Goal: Information Seeking & Learning: Understand process/instructions

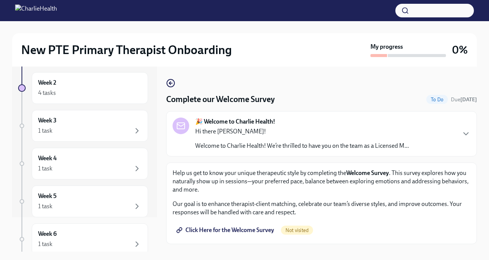
scroll to position [36, 0]
click at [207, 228] on span "Click Here for the Welcome Survey" at bounding box center [226, 230] width 96 height 8
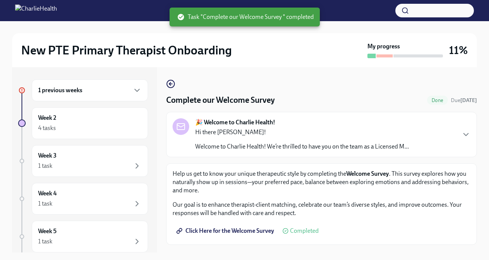
click at [79, 90] on h6 "1 previous weeks" at bounding box center [60, 90] width 44 height 8
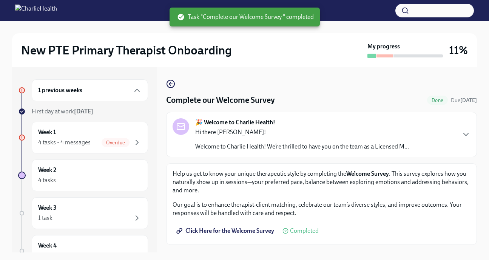
click at [137, 88] on div "1 previous weeks" at bounding box center [90, 90] width 116 height 22
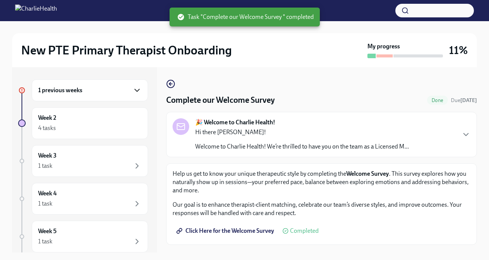
click at [132, 89] on icon "button" at bounding box center [136, 90] width 9 height 9
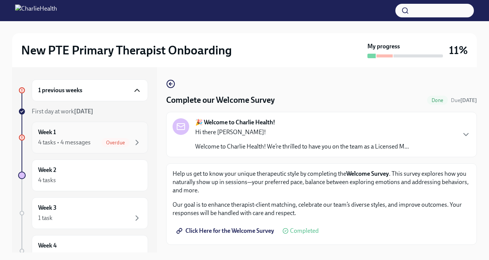
click at [84, 141] on div "4 tasks • 4 messages" at bounding box center [64, 142] width 52 height 8
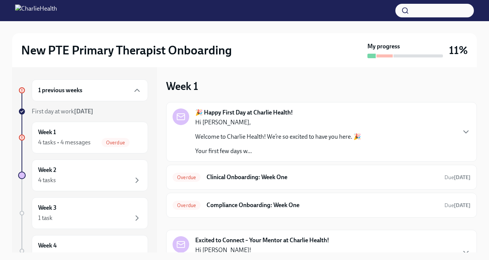
click at [247, 136] on p "Welcome to Charlie Health! We’re so excited to have you here. 🎉" at bounding box center [278, 136] width 166 height 8
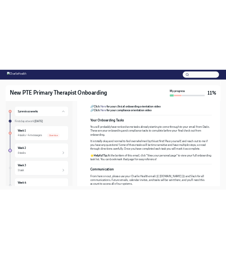
scroll to position [274, 0]
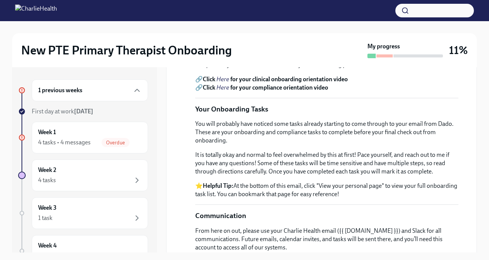
click at [262, 83] on strong "for your clinical onboarding orientation video" at bounding box center [288, 78] width 117 height 7
click at [224, 83] on em "Here" at bounding box center [222, 78] width 13 height 7
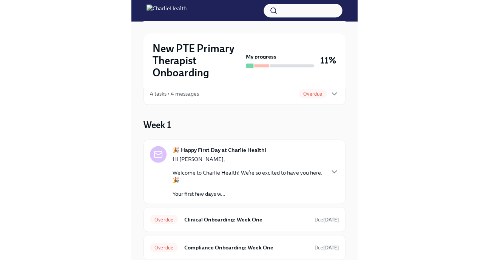
scroll to position [26, 0]
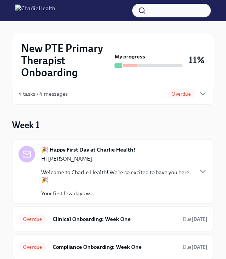
click at [153, 163] on p "Hi [PERSON_NAME]," at bounding box center [116, 159] width 151 height 8
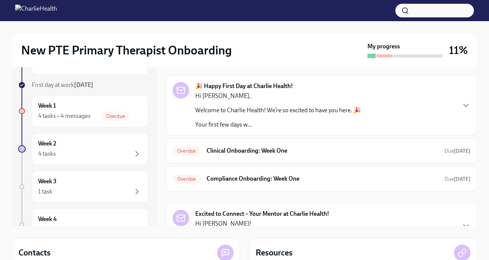
scroll to position [0, 0]
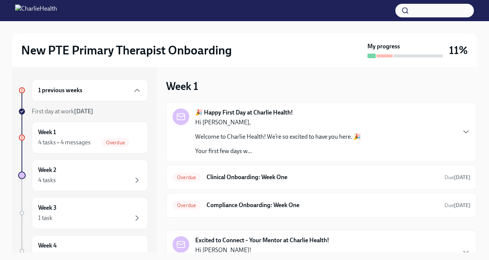
click at [248, 129] on div "Hi [PERSON_NAME], Welcome to Charlie Health! We’re so excited to have you here.…" at bounding box center [278, 136] width 166 height 37
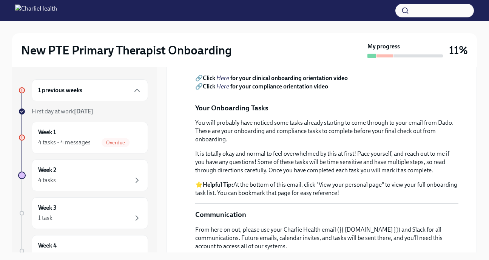
scroll to position [275, 0]
click at [224, 89] on em "Here" at bounding box center [222, 85] width 13 height 7
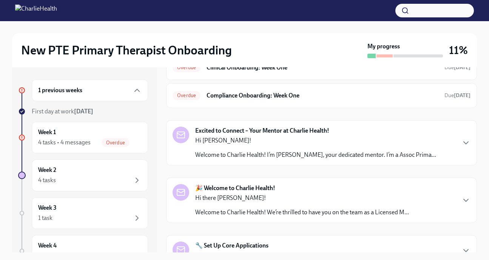
scroll to position [559, 0]
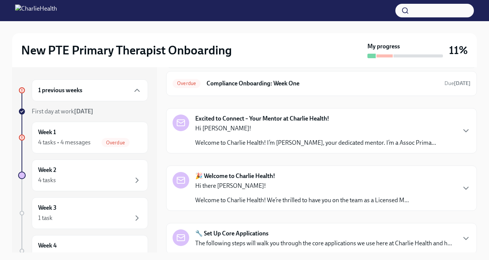
click at [355, 61] on div "Overdue Clinical Onboarding: Week One Due [DATE]" at bounding box center [321, 55] width 298 height 12
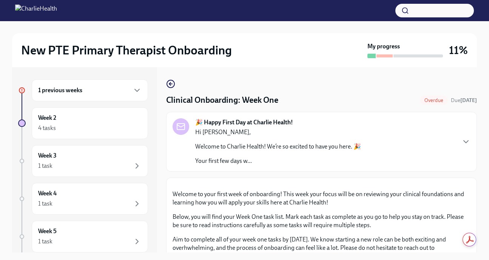
click at [121, 94] on div "1 previous weeks" at bounding box center [89, 90] width 103 height 9
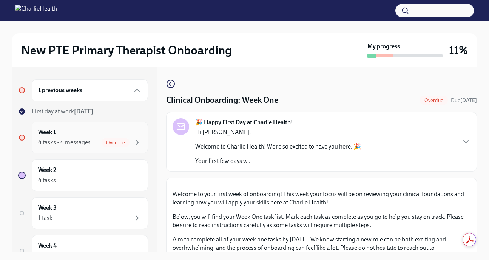
click at [57, 135] on div "Week 1 4 tasks • 4 messages Overdue" at bounding box center [89, 137] width 103 height 19
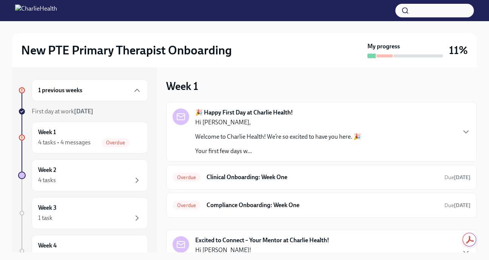
scroll to position [30, 0]
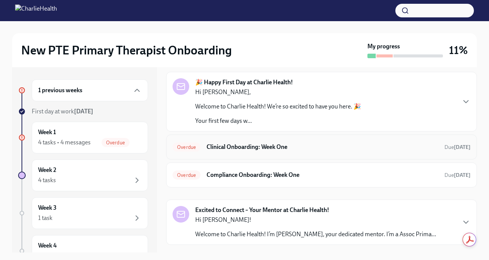
click at [249, 150] on div "Overdue Clinical Onboarding: Week One Due [DATE]" at bounding box center [321, 147] width 298 height 12
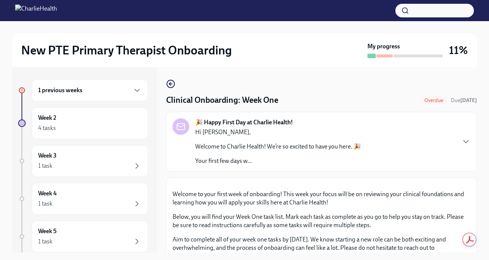
click at [262, 152] on div "Hi [PERSON_NAME], Welcome to Charlie Health! We’re so excited to have you here.…" at bounding box center [278, 146] width 166 height 37
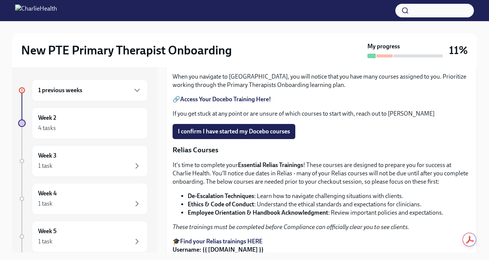
scroll to position [792, 0]
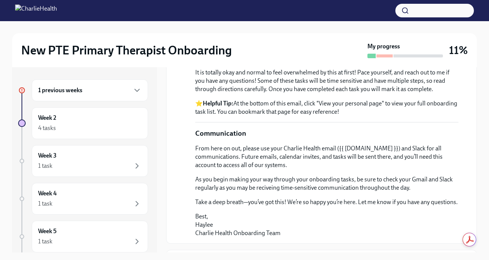
scroll to position [366, 0]
click at [157, 190] on div "1 previous weeks Week 2 4 tasks Week 3 1 task Week 4 1 task Week 5 1 task Week …" at bounding box center [84, 159] width 145 height 185
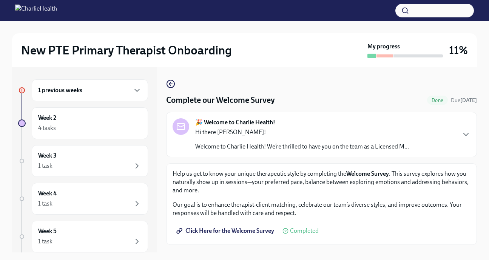
click at [254, 138] on div "Hi there [PERSON_NAME]! Welcome to Charlie Health! We’re thrilled to have you o…" at bounding box center [302, 139] width 214 height 23
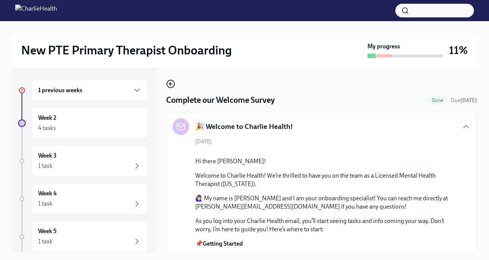
click at [172, 86] on icon "button" at bounding box center [170, 83] width 9 height 9
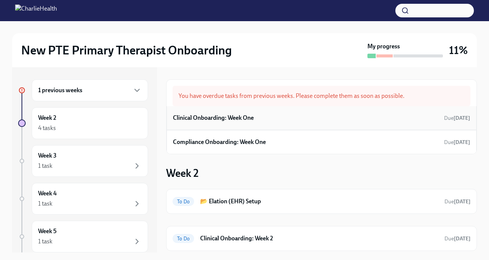
click at [219, 119] on h6 "Clinical Onboarding: Week One" at bounding box center [213, 118] width 81 height 8
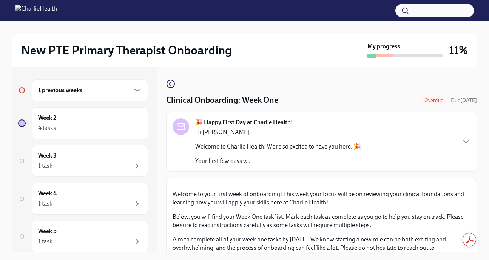
click at [93, 89] on div "1 previous weeks" at bounding box center [89, 90] width 103 height 9
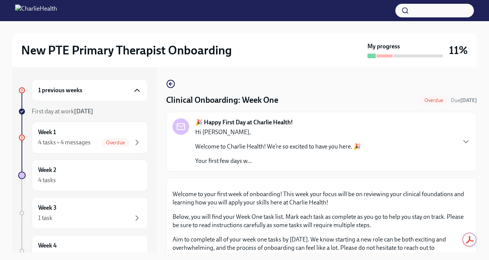
click at [132, 91] on icon "button" at bounding box center [136, 90] width 9 height 9
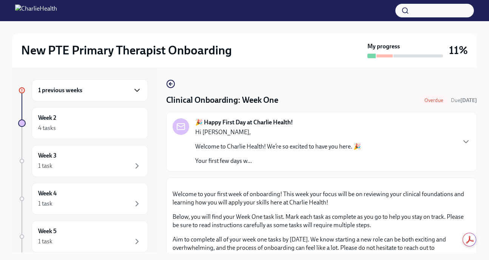
click at [132, 91] on icon "button" at bounding box center [136, 90] width 9 height 9
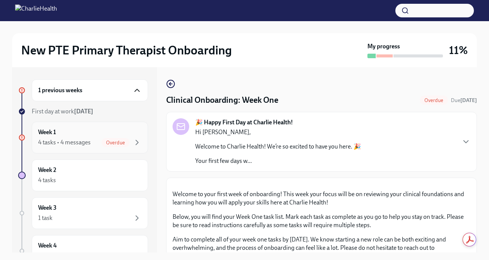
click at [84, 146] on div "4 tasks • 4 messages" at bounding box center [64, 142] width 52 height 8
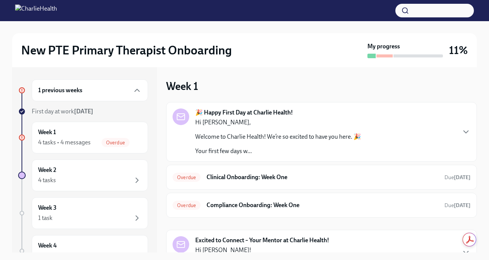
click at [278, 141] on div "Hi [PERSON_NAME], Welcome to Charlie Health! We’re so excited to have you here.…" at bounding box center [278, 136] width 166 height 37
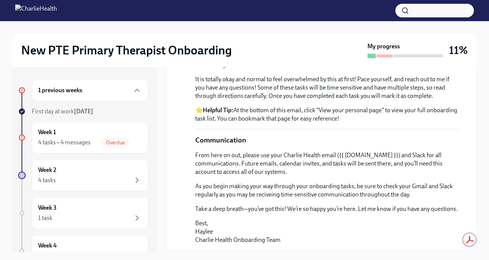
scroll to position [351, 0]
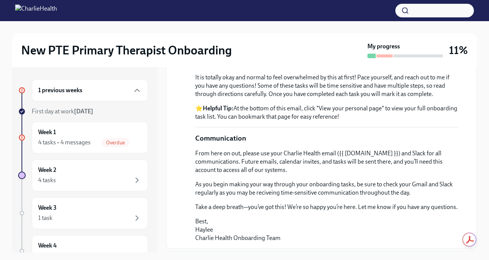
click at [283, 5] on strong "for your clinical onboarding orientation video" at bounding box center [288, 1] width 117 height 7
click at [218, 5] on em "Here" at bounding box center [222, 1] width 13 height 7
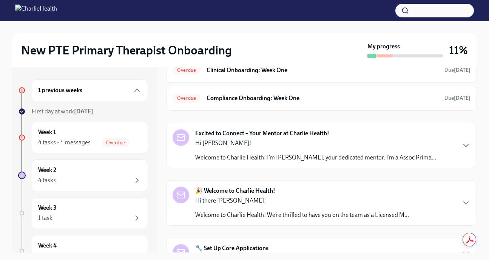
scroll to position [553, 0]
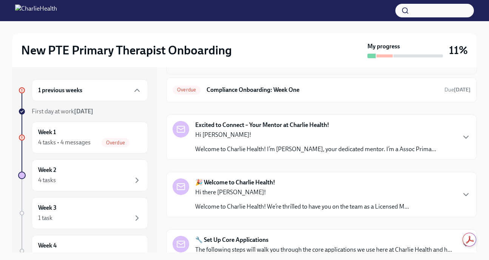
click at [260, 66] on h6 "Clinical Onboarding: Week One" at bounding box center [322, 62] width 232 height 8
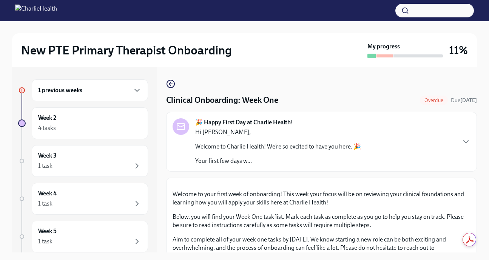
click at [121, 86] on div "1 previous weeks" at bounding box center [89, 90] width 103 height 9
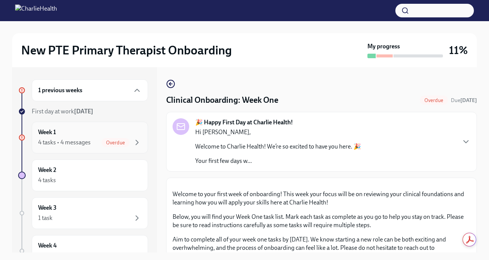
click at [74, 138] on div "4 tasks • 4 messages Overdue" at bounding box center [89, 142] width 103 height 9
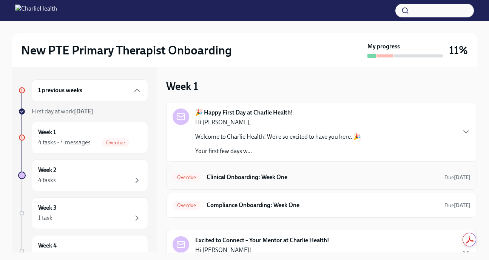
click at [240, 173] on h6 "Clinical Onboarding: Week One" at bounding box center [322, 177] width 232 height 8
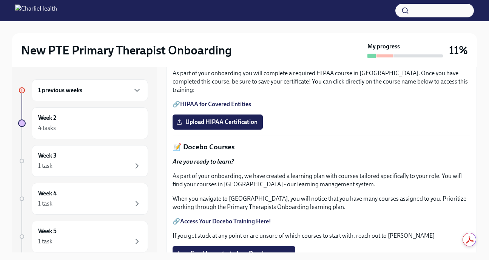
scroll to position [220, 0]
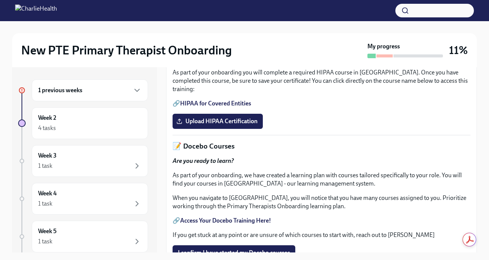
click at [237, 107] on link "HIPAA for Covered Entities" at bounding box center [215, 103] width 71 height 7
